Goal: Task Accomplishment & Management: Use online tool/utility

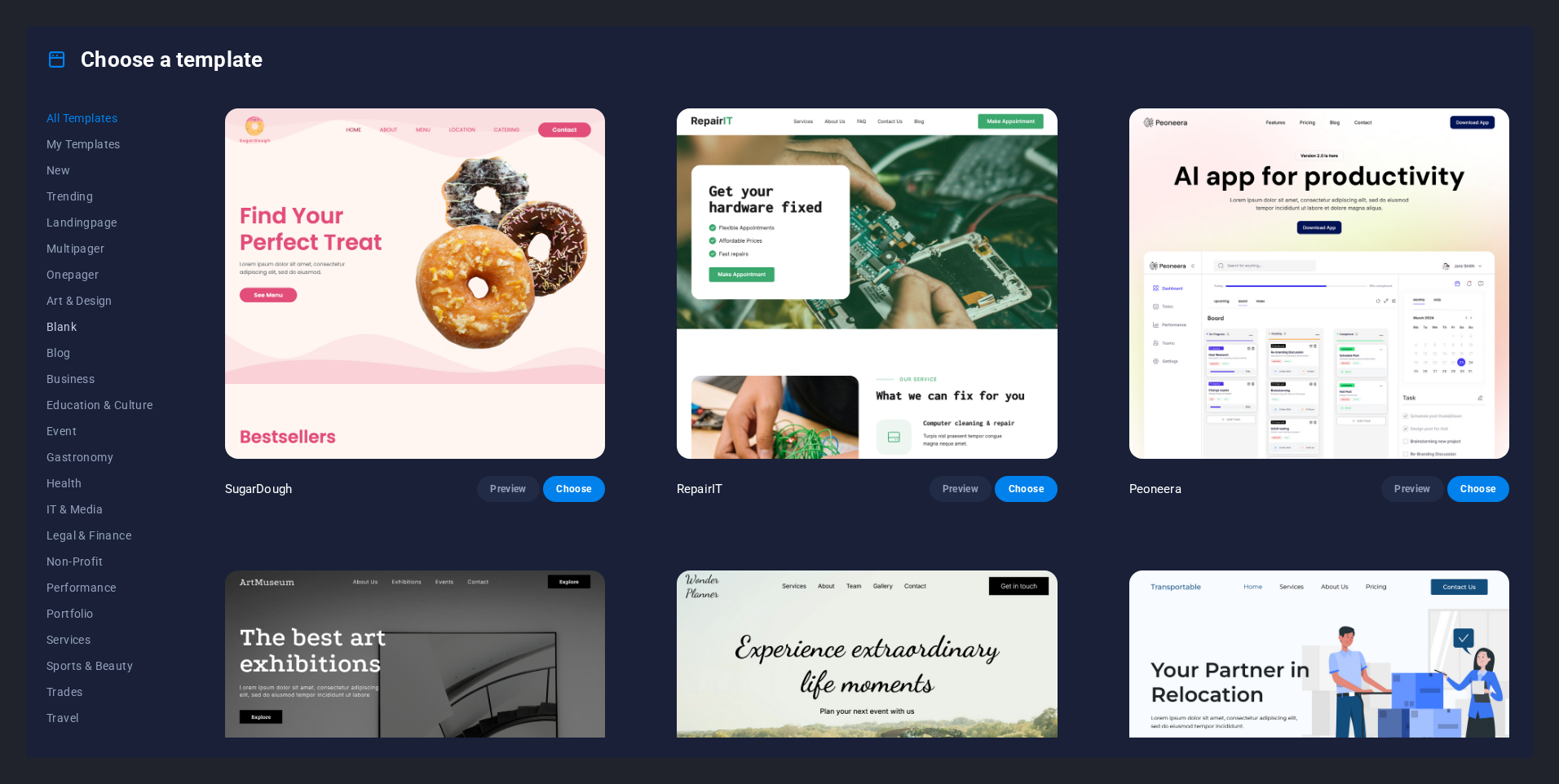
click at [71, 324] on span "Blank" at bounding box center [99, 326] width 106 height 13
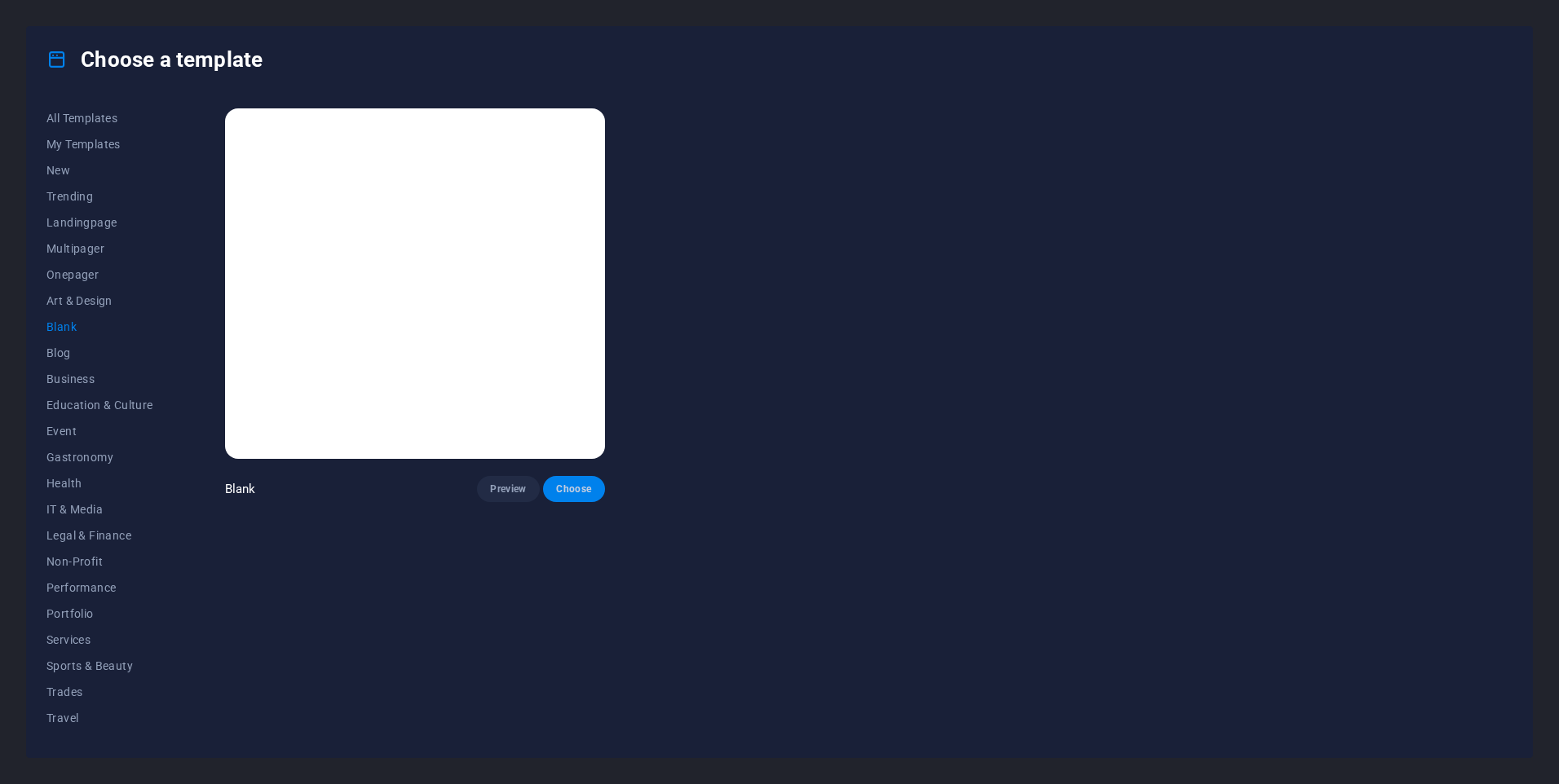
click at [569, 491] on span "Choose" at bounding box center [574, 489] width 36 height 13
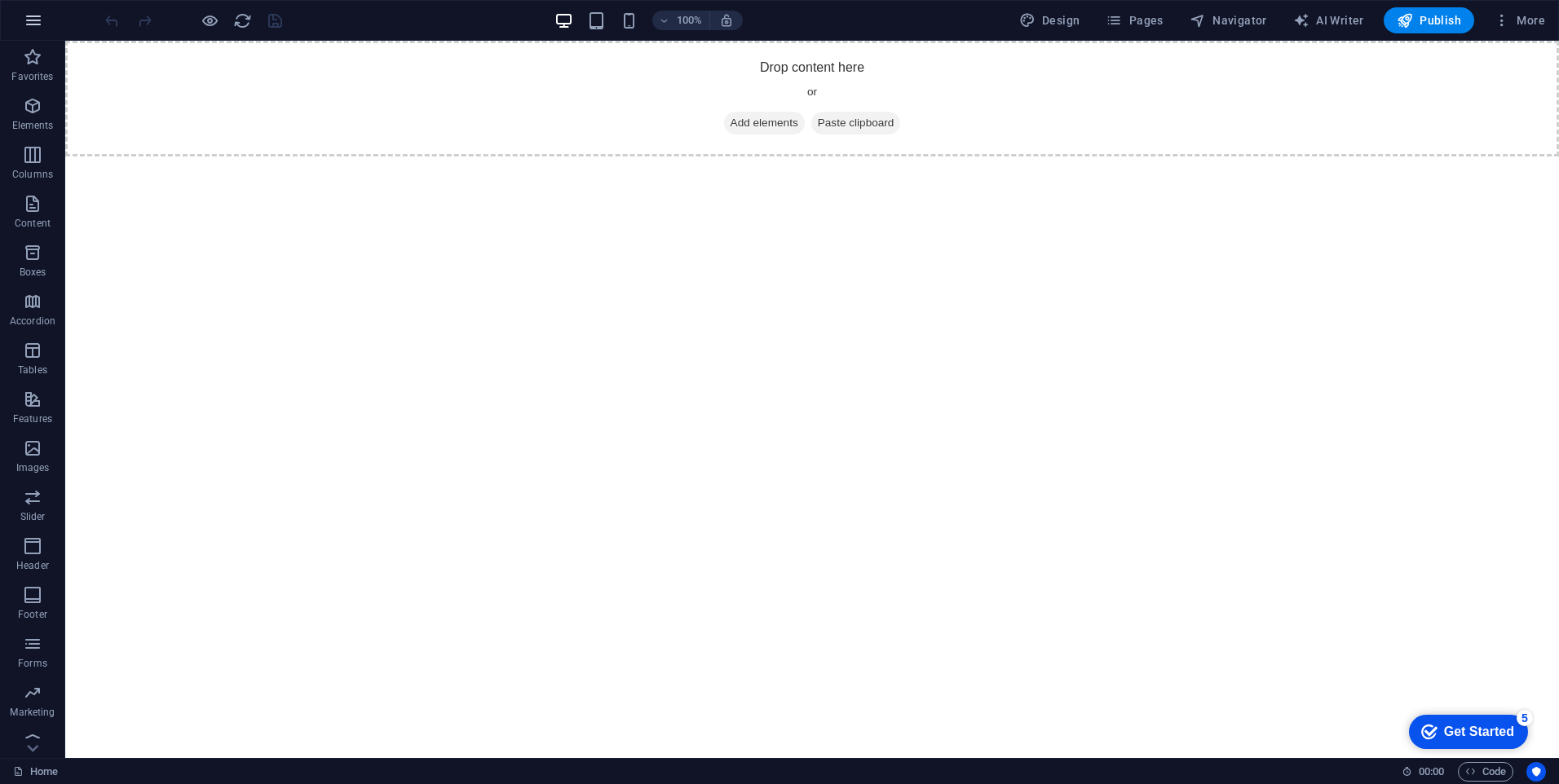
click at [48, 25] on button "button" at bounding box center [33, 20] width 39 height 39
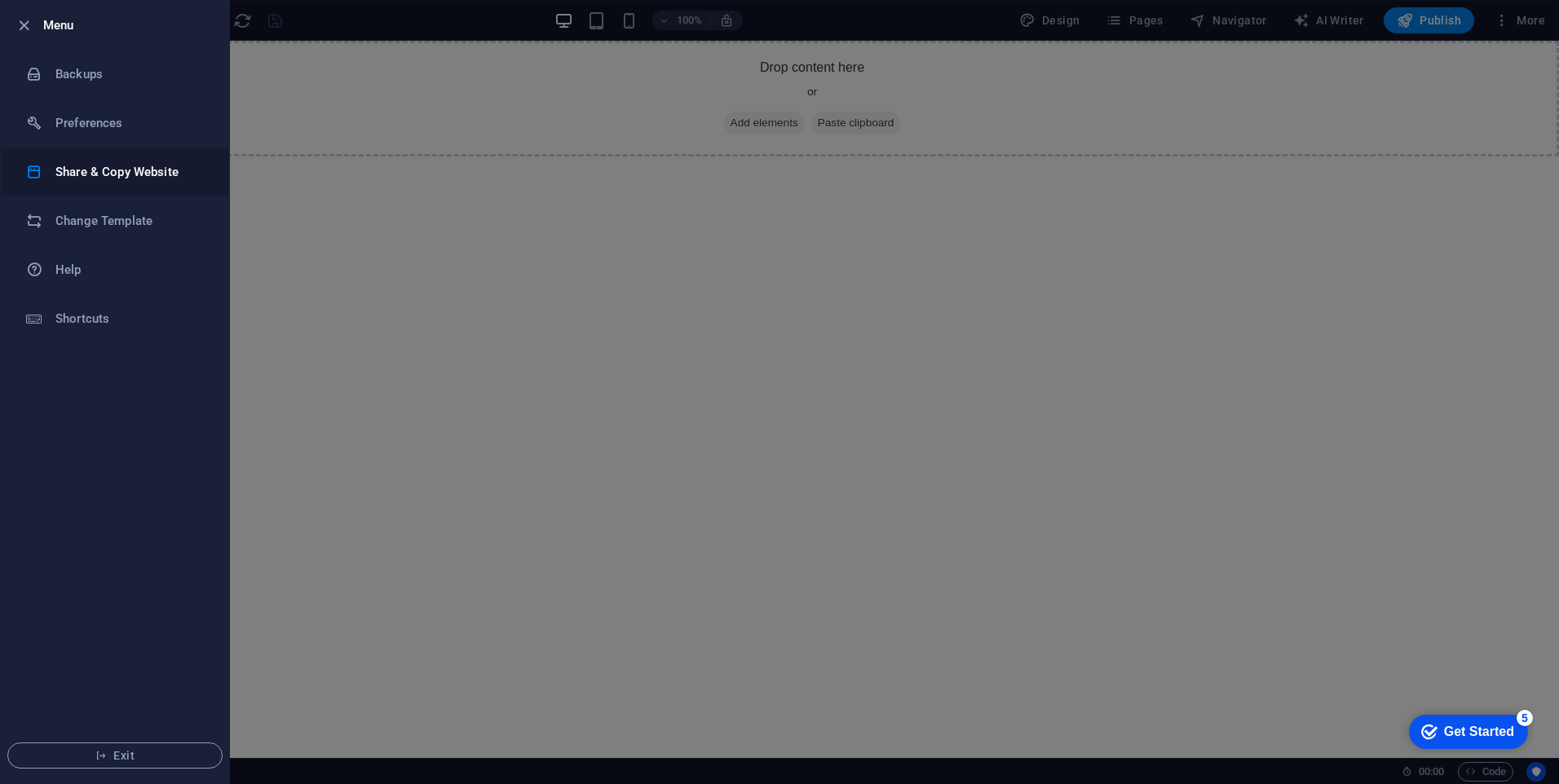
click at [144, 170] on h6 "Share & Copy Website" at bounding box center [131, 172] width 151 height 20
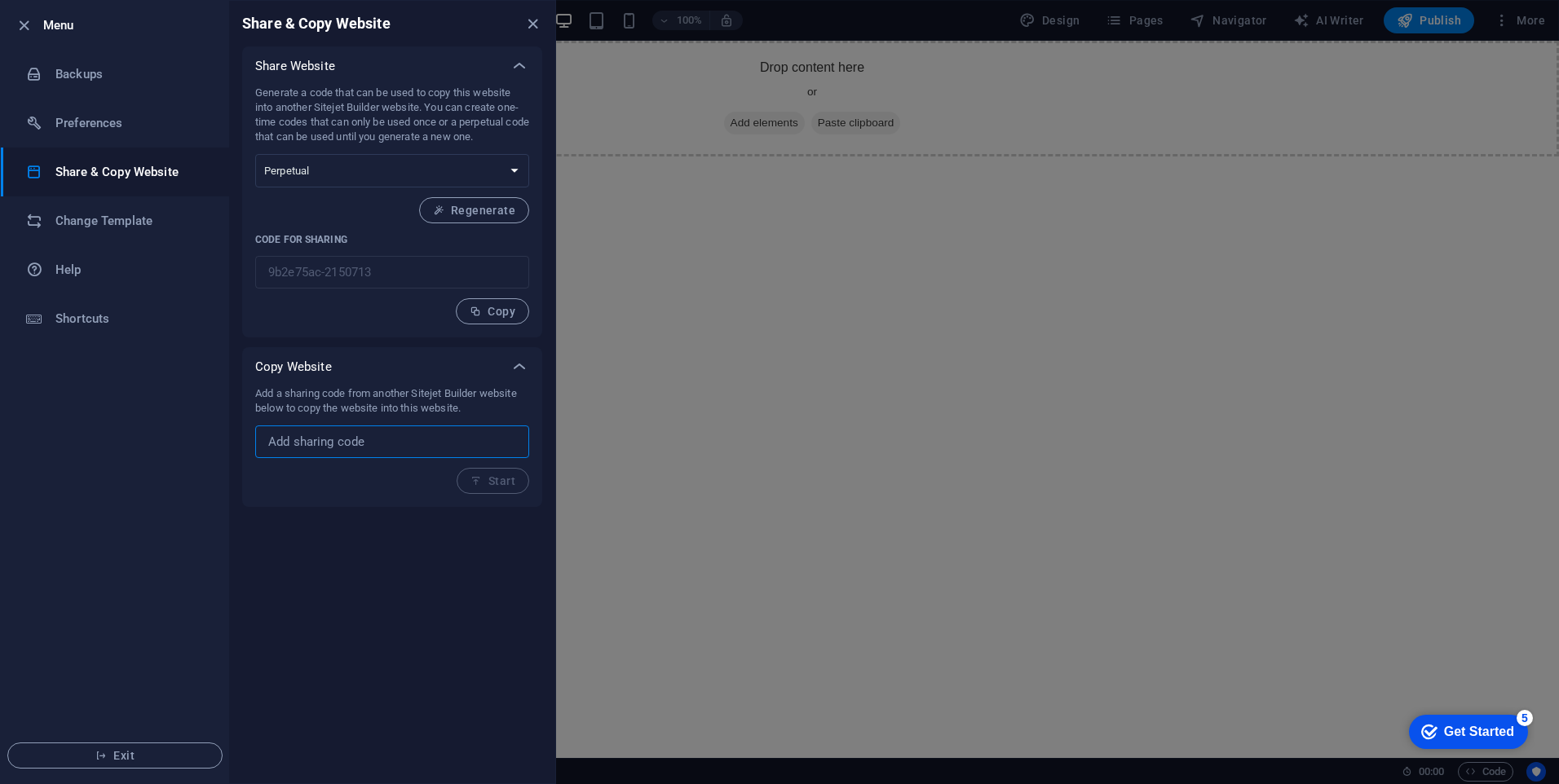
click at [358, 443] on input "text" at bounding box center [393, 441] width 274 height 33
paste input "9900f8bd-1521279"
type input "9900f8bd-1521279"
click at [485, 482] on span "Start" at bounding box center [492, 480] width 45 height 13
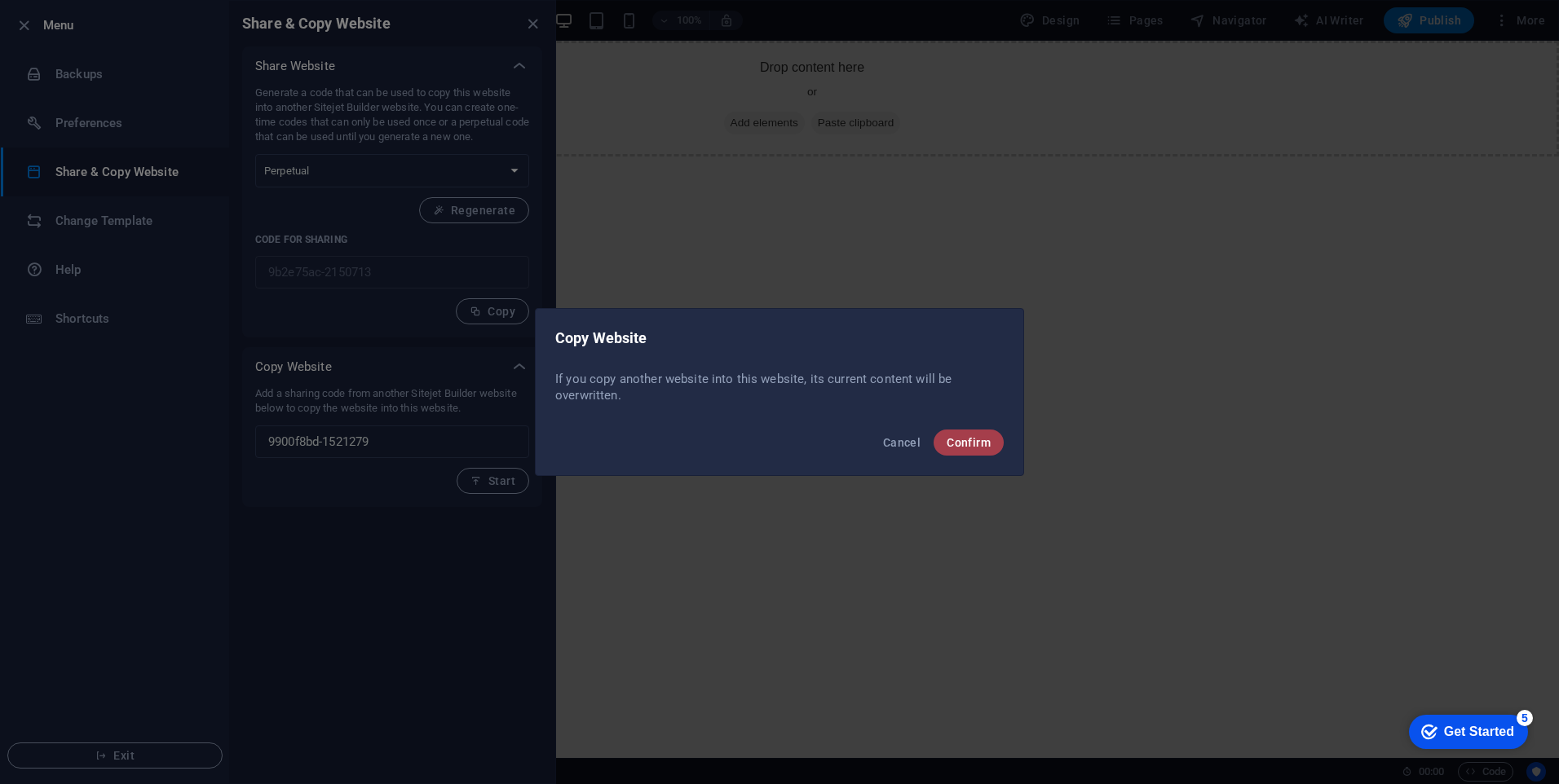
click at [943, 447] on button "Confirm" at bounding box center [968, 442] width 71 height 26
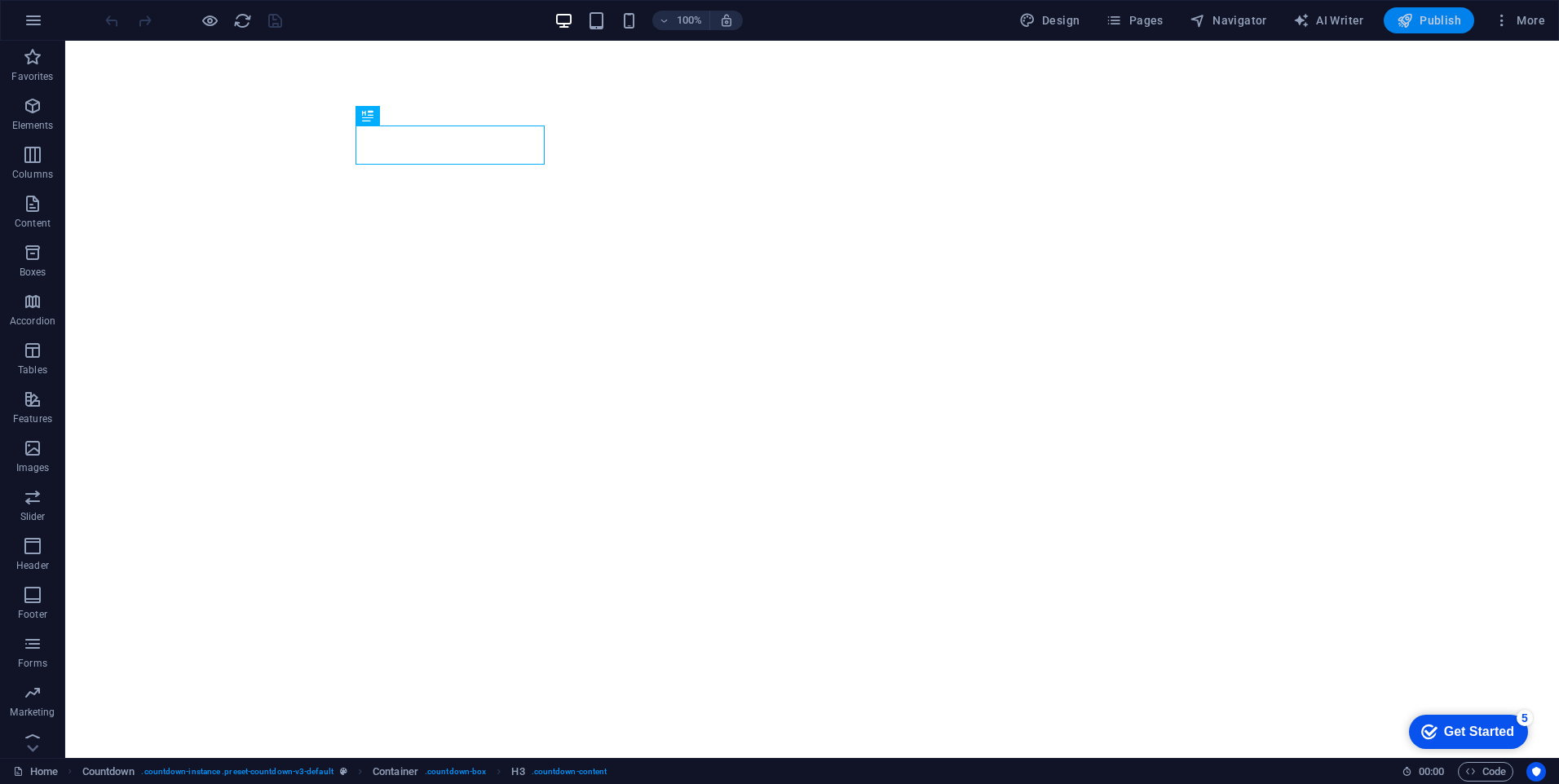
click at [1411, 25] on icon "button" at bounding box center [1405, 20] width 16 height 16
